Goal: Task Accomplishment & Management: Manage account settings

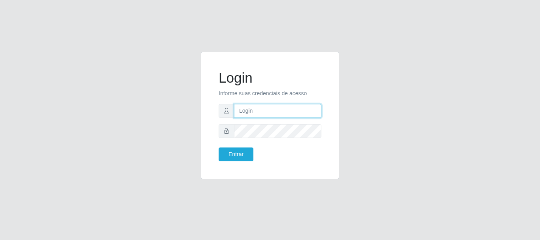
click at [298, 112] on input "text" at bounding box center [277, 111] width 87 height 14
type input "[EMAIL_ADDRESS][DOMAIN_NAME]"
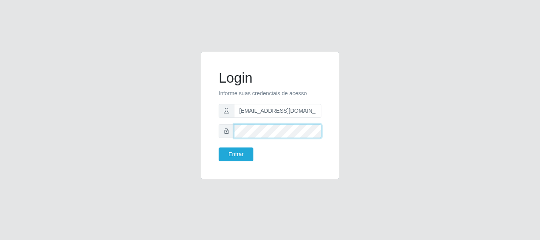
click at [218, 147] on button "Entrar" at bounding box center [235, 154] width 35 height 14
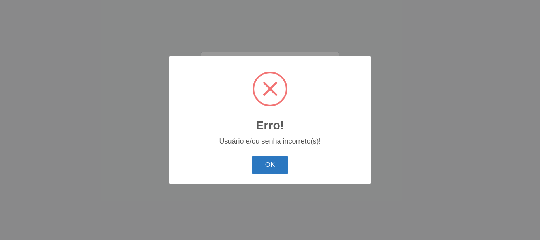
click at [274, 171] on button "OK" at bounding box center [270, 165] width 37 height 19
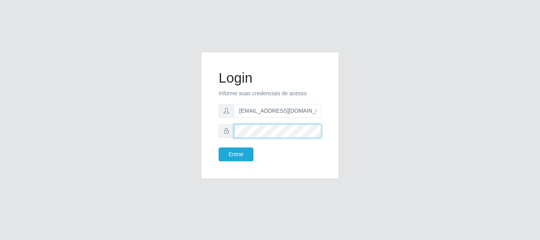
click at [218, 147] on button "Entrar" at bounding box center [235, 154] width 35 height 14
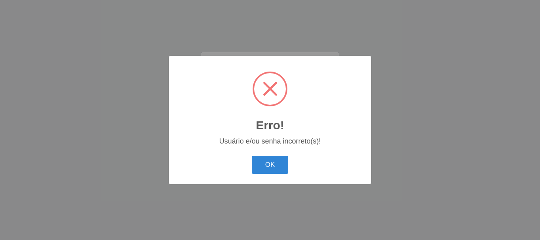
click at [274, 171] on button "OK" at bounding box center [270, 165] width 37 height 19
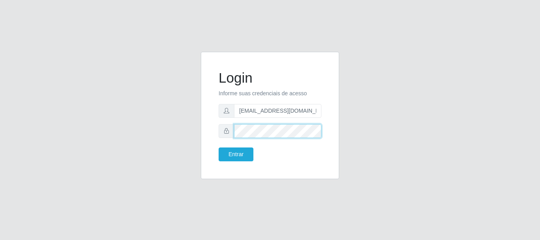
click at [218, 147] on button "Entrar" at bounding box center [235, 154] width 35 height 14
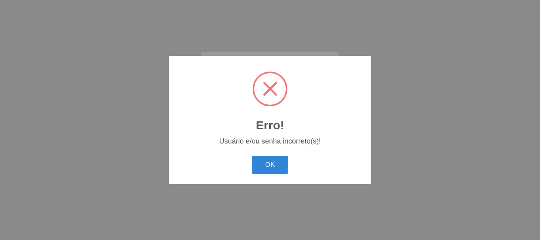
click at [274, 171] on button "OK" at bounding box center [270, 165] width 37 height 19
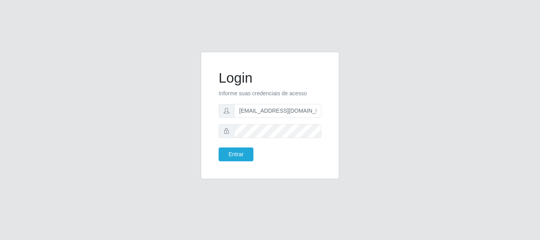
click at [434, 115] on div "Login Informe suas credenciais de acesso [EMAIL_ADDRESS][DOMAIN_NAME] Entrar" at bounding box center [270, 120] width 450 height 137
click at [218, 147] on button "Entrar" at bounding box center [235, 154] width 35 height 14
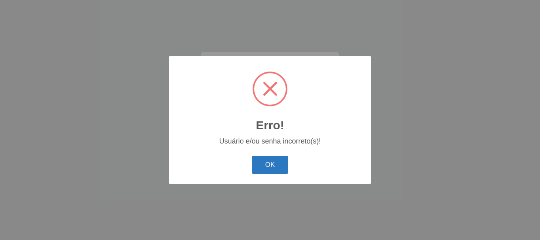
click at [281, 167] on button "OK" at bounding box center [270, 165] width 37 height 19
